Goal: Task Accomplishment & Management: Use online tool/utility

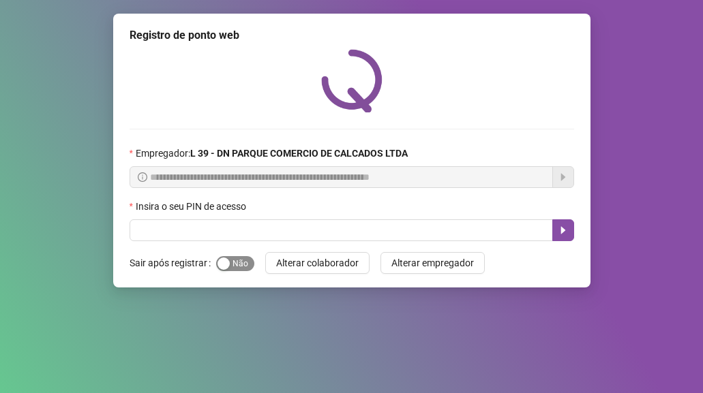
click at [243, 258] on span "Sim Não" at bounding box center [235, 263] width 38 height 15
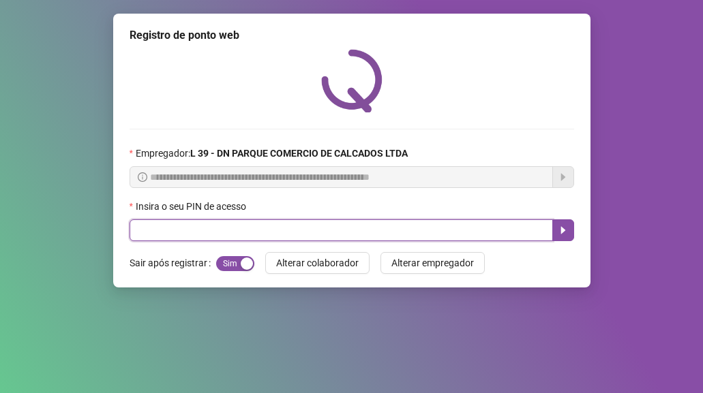
click at [202, 226] on input "text" at bounding box center [342, 231] width 424 height 22
type input "*****"
click at [562, 224] on button "button" at bounding box center [563, 231] width 22 height 22
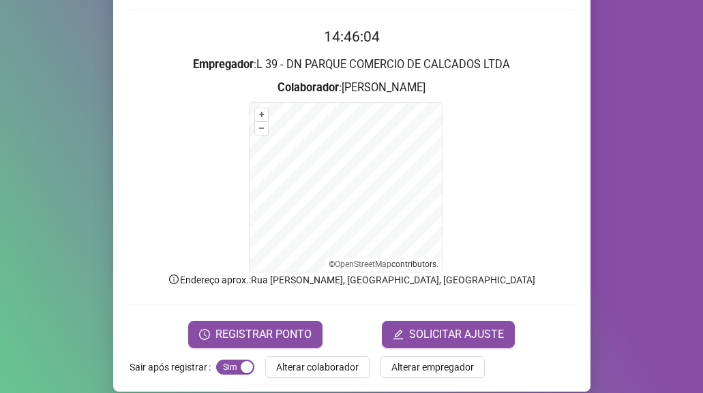
scroll to position [135, 0]
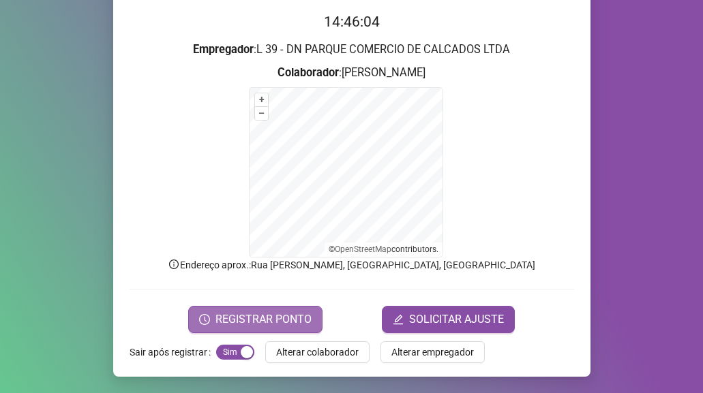
click at [251, 318] on span "REGISTRAR PONTO" at bounding box center [264, 320] width 96 height 16
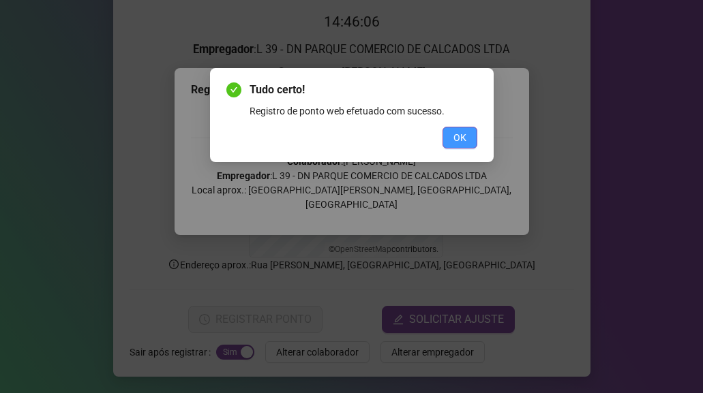
click at [460, 140] on span "OK" at bounding box center [460, 137] width 13 height 15
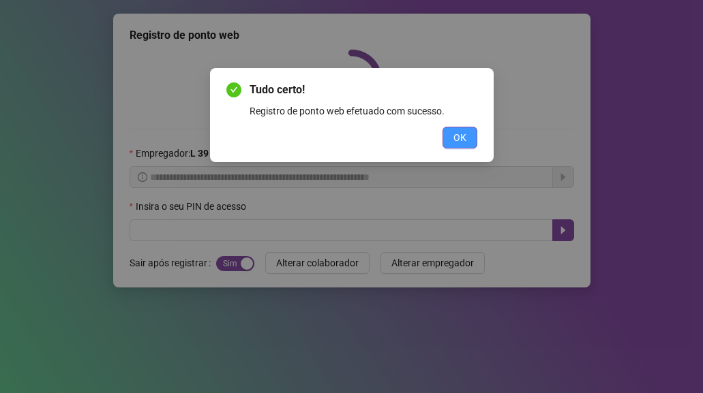
scroll to position [0, 0]
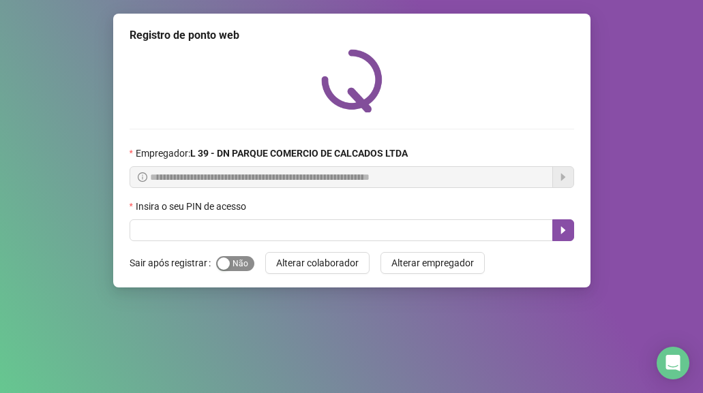
click at [231, 265] on span "Sim Não" at bounding box center [235, 263] width 38 height 15
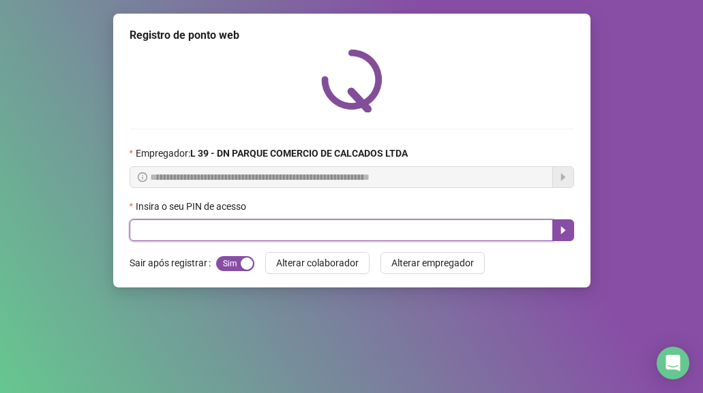
click at [185, 239] on input "text" at bounding box center [342, 231] width 424 height 22
type input "*****"
click at [561, 225] on icon "caret-right" at bounding box center [563, 230] width 11 height 11
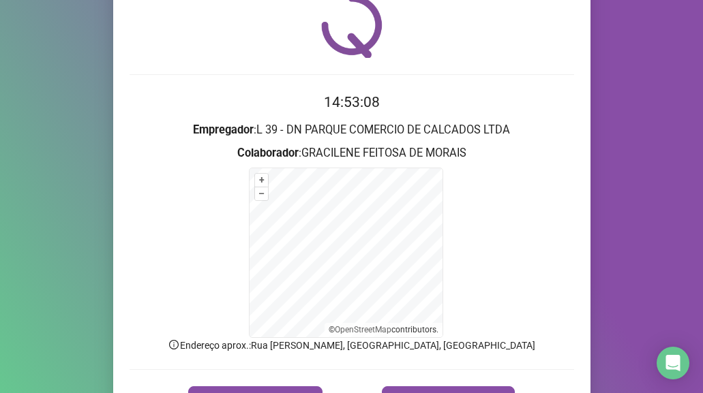
scroll to position [135, 0]
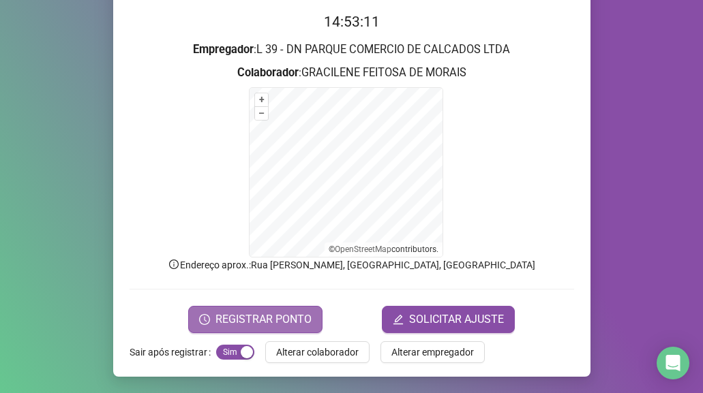
click at [276, 312] on span "REGISTRAR PONTO" at bounding box center [264, 320] width 96 height 16
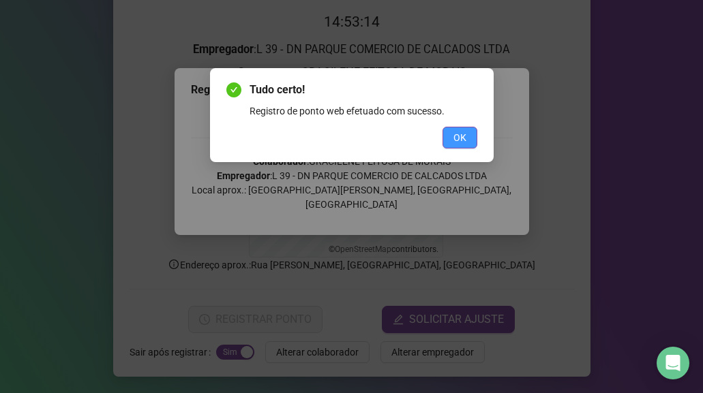
click at [454, 138] on span "OK" at bounding box center [460, 137] width 13 height 15
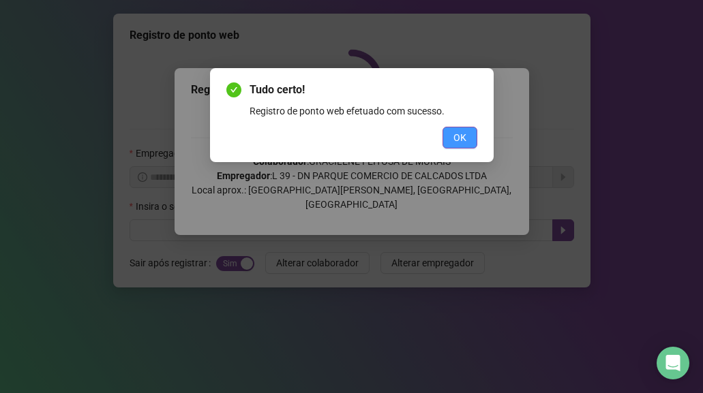
scroll to position [0, 0]
